Goal: Task Accomplishment & Management: Use online tool/utility

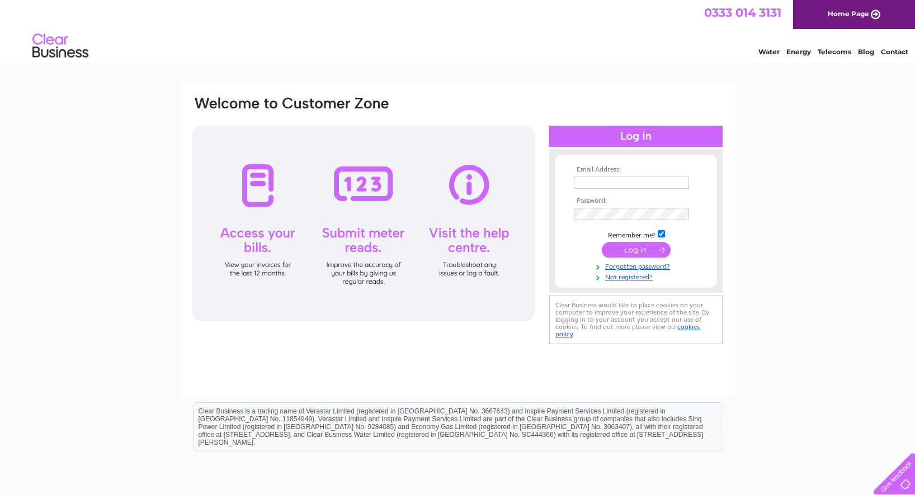
type input "[EMAIL_ADDRESS][DOMAIN_NAME]"
click at [622, 248] on input "submit" at bounding box center [636, 250] width 69 height 16
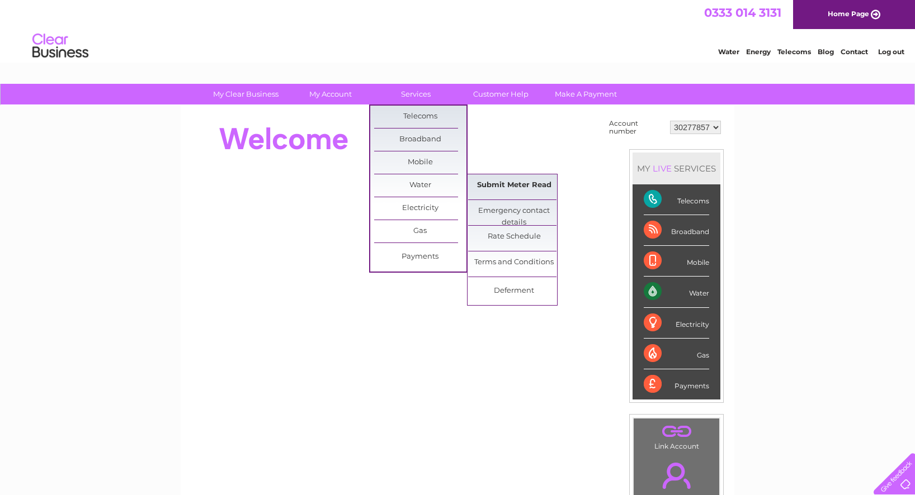
click at [512, 183] on link "Submit Meter Read" at bounding box center [514, 185] width 92 height 22
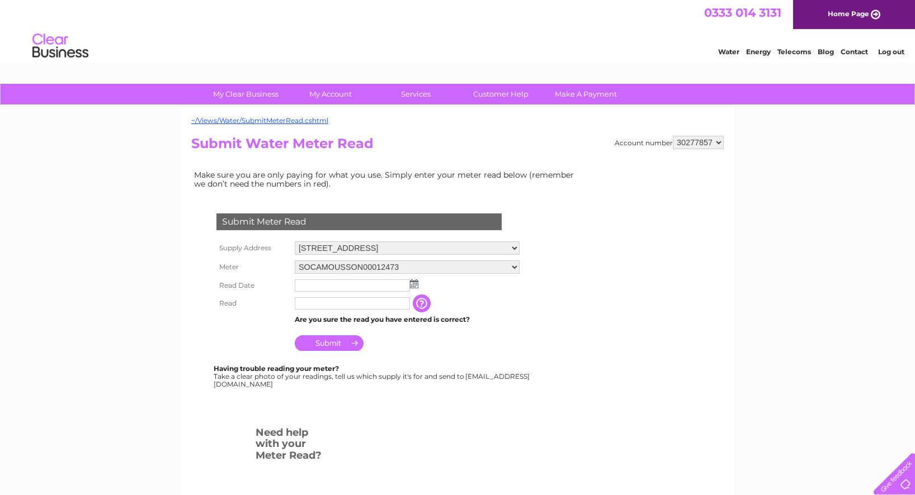
click at [413, 286] on img at bounding box center [414, 284] width 8 height 9
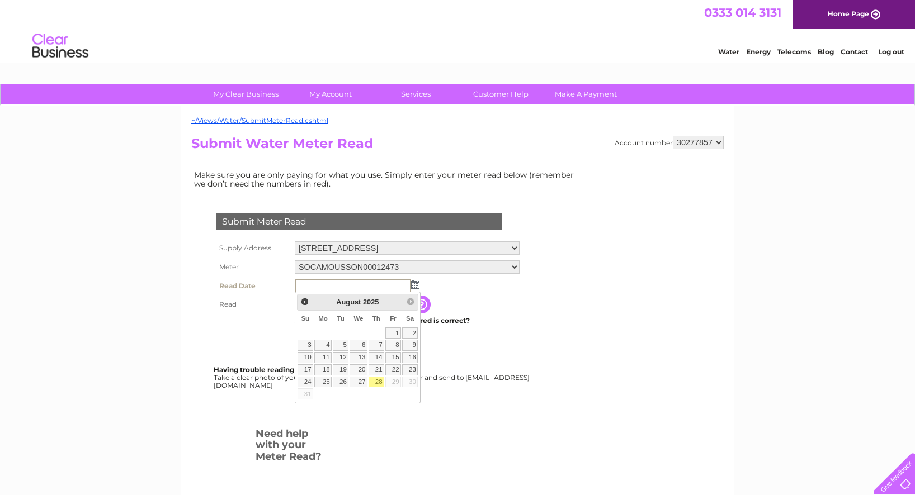
click at [377, 382] on link "28" at bounding box center [376, 382] width 16 height 11
type input "2025/08/28"
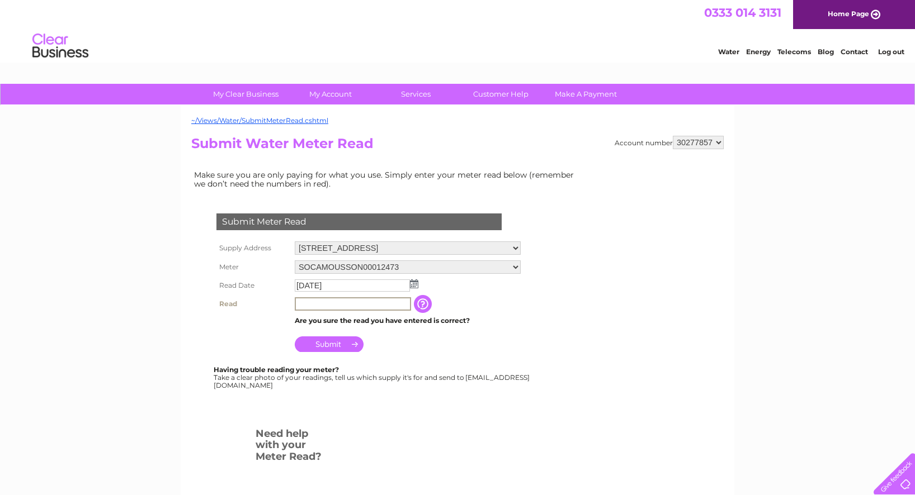
click at [330, 306] on input "text" at bounding box center [353, 303] width 116 height 13
type input "7050"
click at [314, 343] on input "Submit" at bounding box center [329, 344] width 69 height 16
